Goal: Navigation & Orientation: Find specific page/section

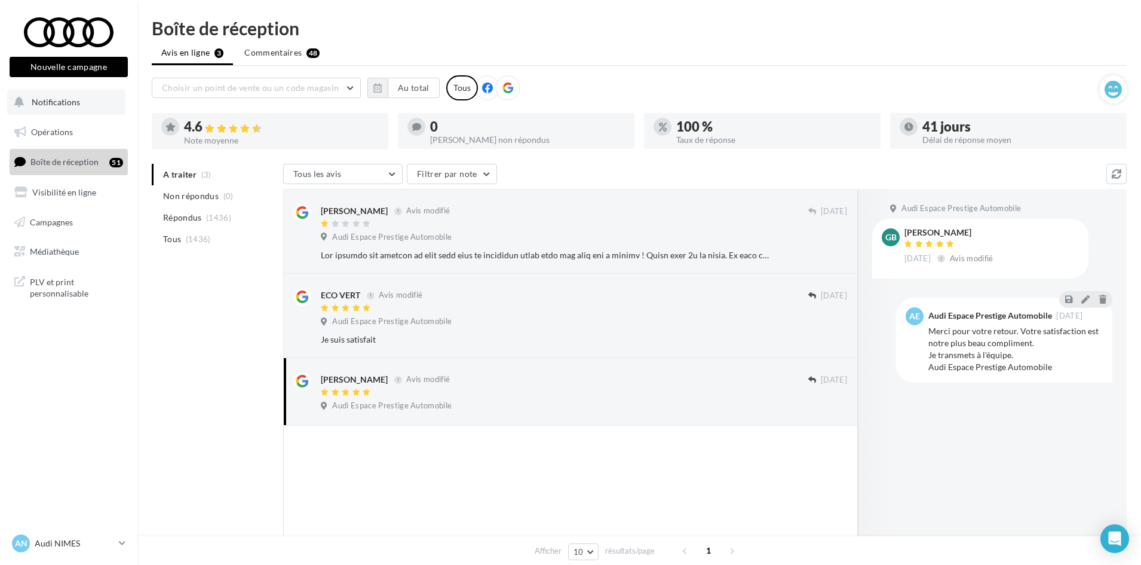
click at [90, 104] on button "Notifications" at bounding box center [66, 102] width 118 height 25
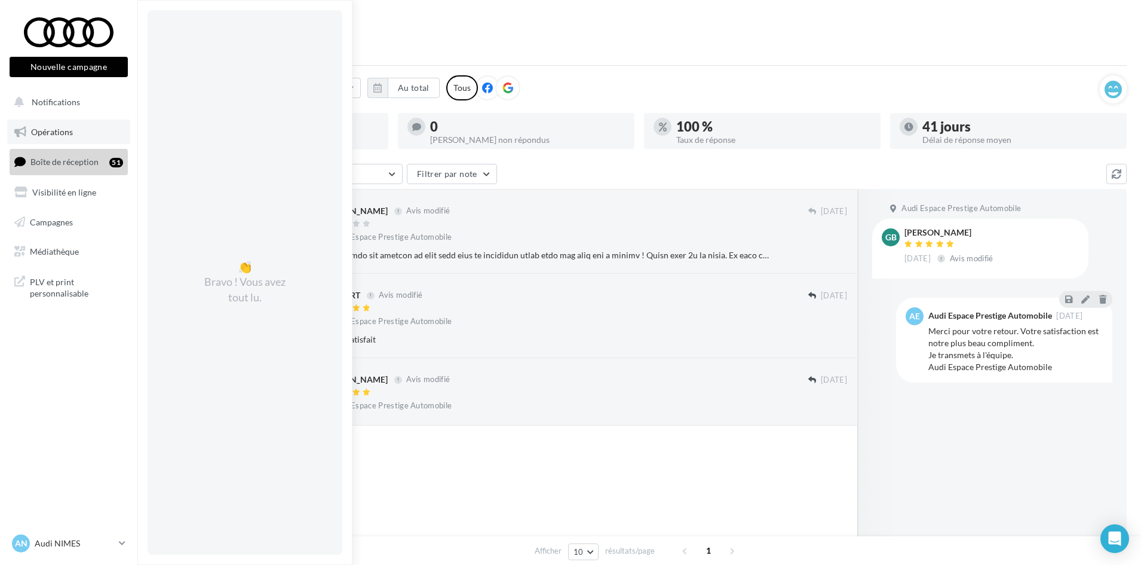
click at [78, 127] on link "Opérations" at bounding box center [68, 131] width 123 height 25
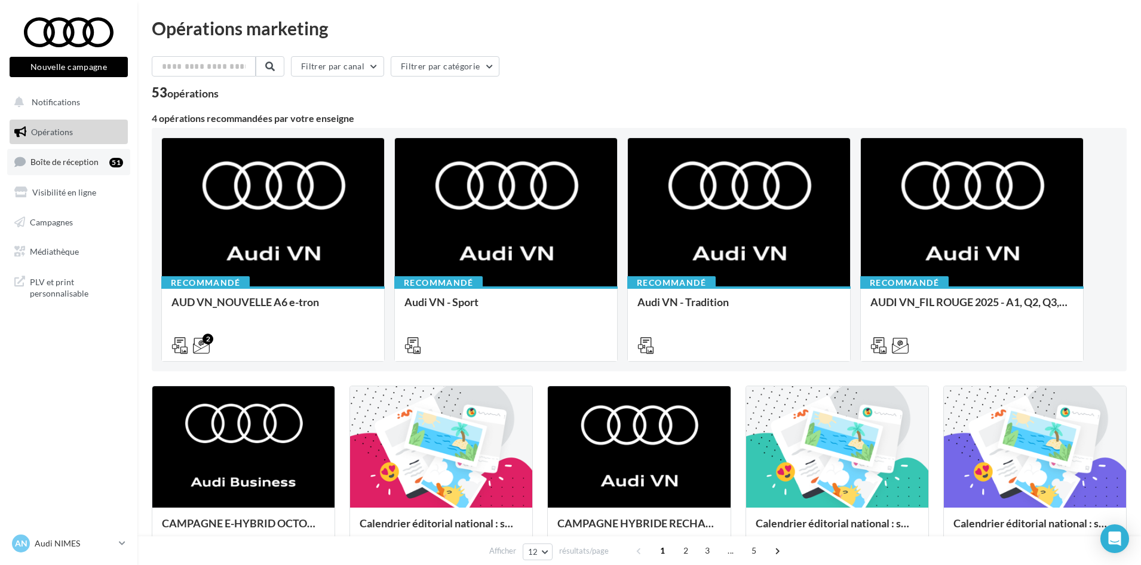
click at [89, 158] on span "Boîte de réception" at bounding box center [64, 162] width 68 height 10
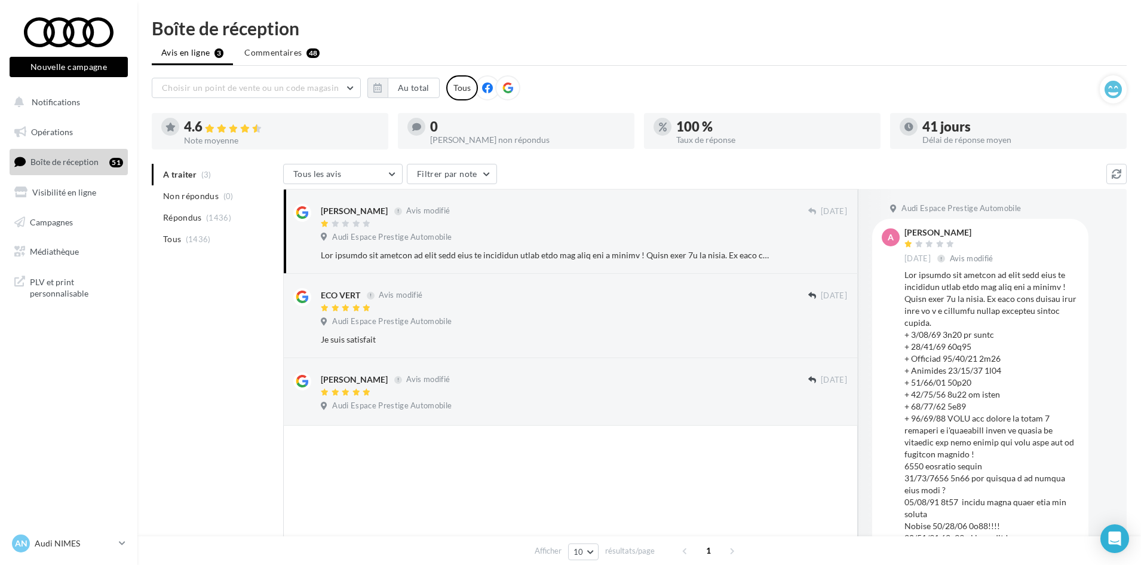
click at [63, 118] on ul "Opérations Boîte de réception 51 Visibilité en ligne Campagnes Médiathèque" at bounding box center [69, 192] width 128 height 154
click at [57, 128] on span "Opérations" at bounding box center [52, 132] width 42 height 10
